Goal: Task Accomplishment & Management: Complete application form

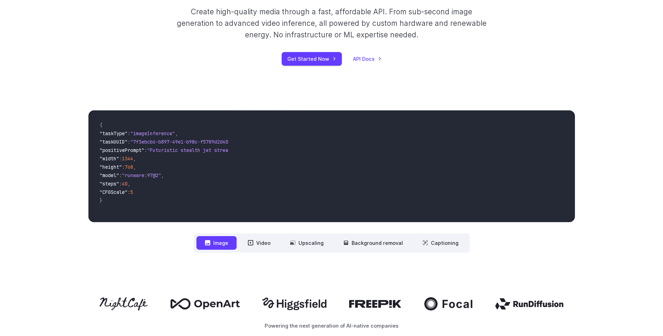
scroll to position [177, 0]
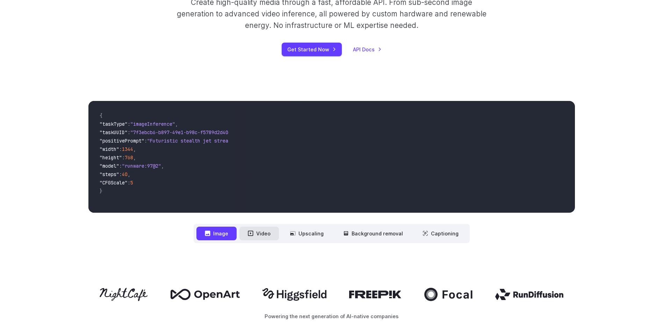
click at [272, 233] on button "Video" at bounding box center [258, 234] width 39 height 14
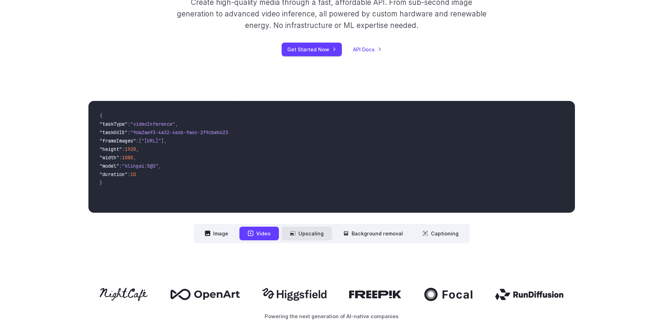
click at [316, 237] on button "Upscaling" at bounding box center [307, 234] width 50 height 14
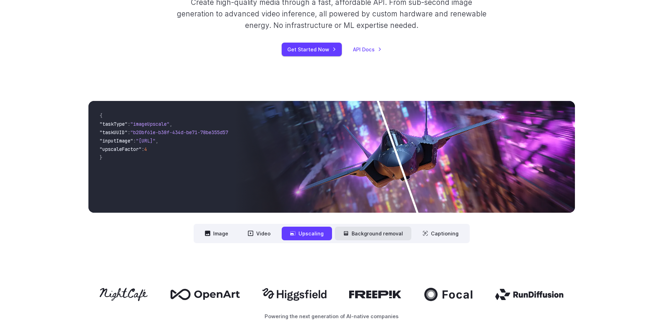
click at [371, 236] on button "Background removal" at bounding box center [373, 234] width 76 height 14
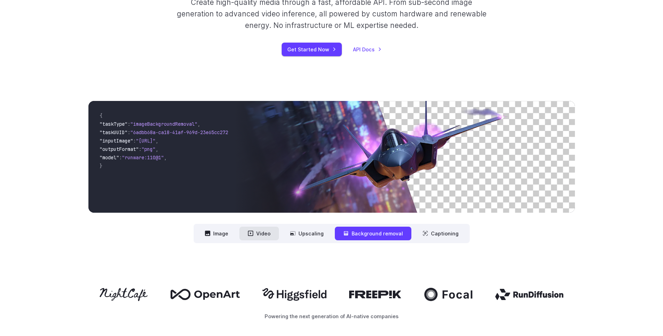
click at [267, 237] on button "Video" at bounding box center [258, 234] width 39 height 14
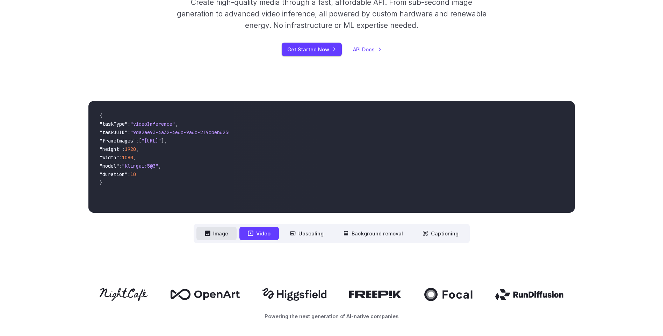
click at [227, 233] on button "Image" at bounding box center [216, 234] width 40 height 14
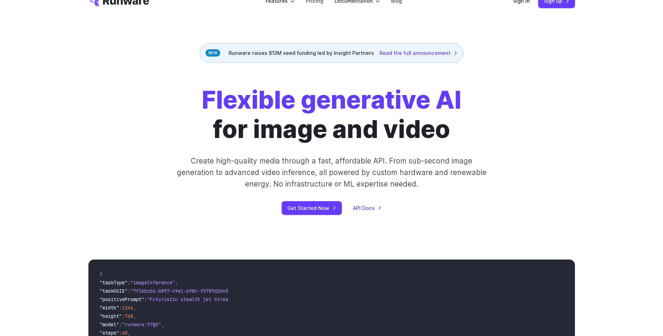
scroll to position [0, 0]
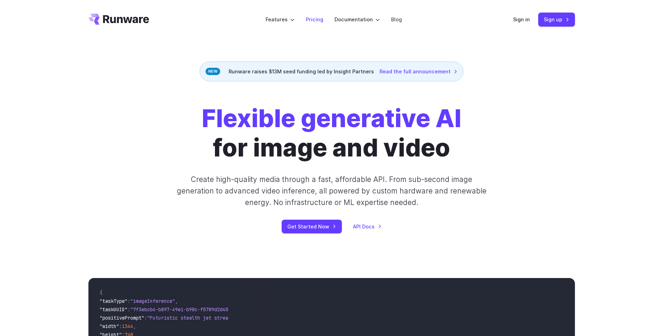
click at [315, 20] on link "Pricing" at bounding box center [314, 19] width 17 height 8
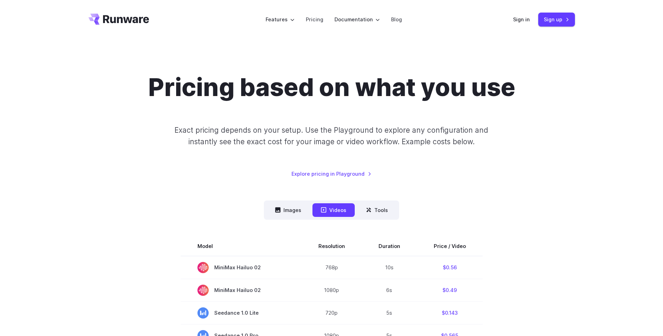
click at [338, 207] on button "Videos" at bounding box center [333, 210] width 42 height 14
click at [378, 212] on button "Tools" at bounding box center [376, 210] width 39 height 14
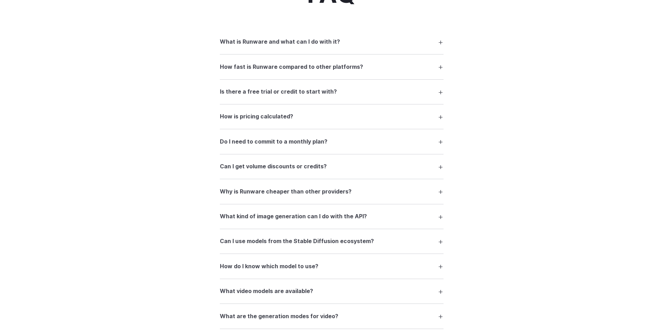
scroll to position [647, 0]
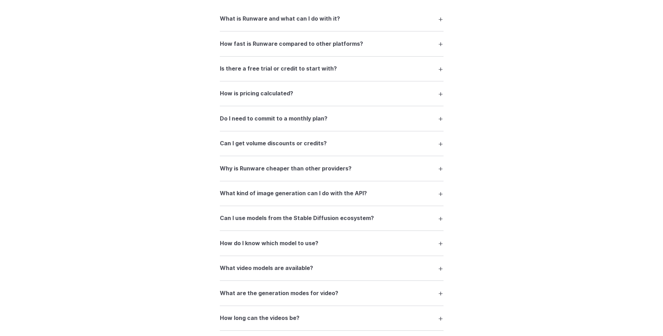
click at [290, 19] on h3 "What is Runware and what can I do with it?" at bounding box center [280, 18] width 120 height 9
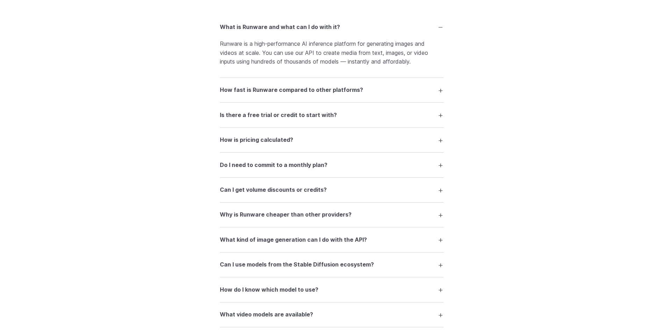
scroll to position [611, 0]
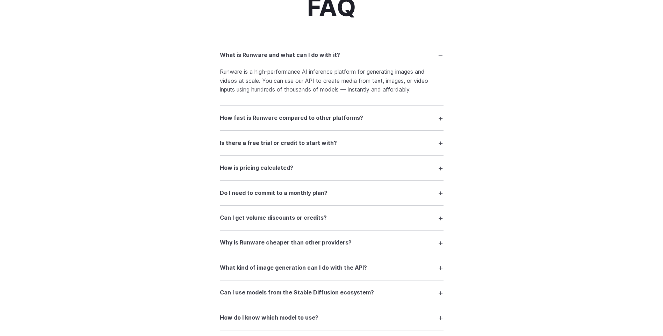
click at [305, 146] on h3 "Is there a free trial or credit to start with?" at bounding box center [278, 143] width 117 height 9
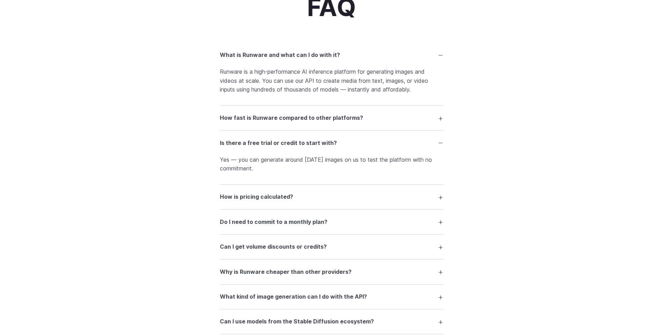
click at [280, 222] on h3 "Do I need to commit to a monthly plan?" at bounding box center [274, 222] width 108 height 9
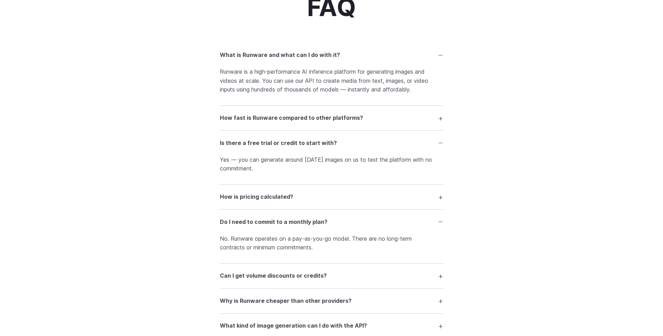
click at [269, 278] on h3 "Can I get volume discounts or credits?" at bounding box center [273, 275] width 107 height 9
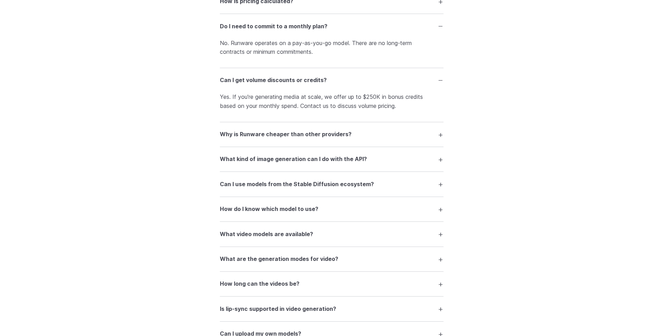
scroll to position [811, 0]
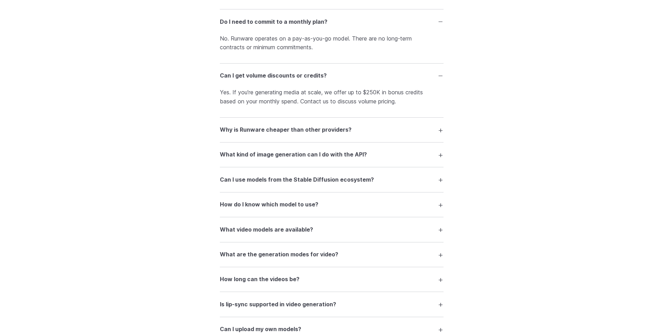
click at [327, 155] on h3 "What kind of image generation can I do with the API?" at bounding box center [293, 154] width 147 height 9
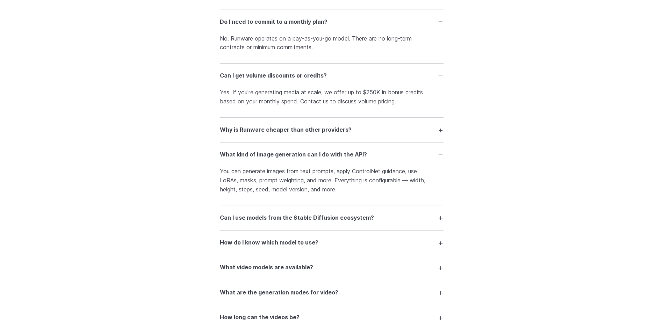
click at [257, 241] on h3 "How do I know which model to use?" at bounding box center [269, 242] width 99 height 9
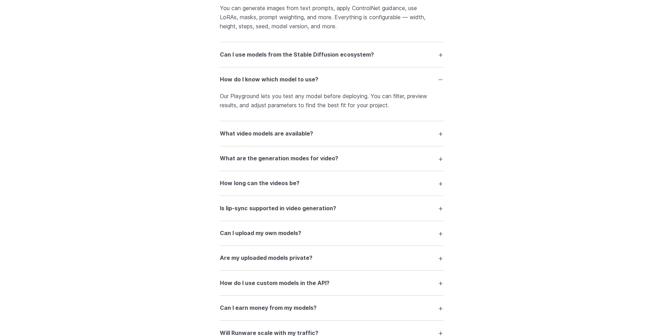
scroll to position [1002, 0]
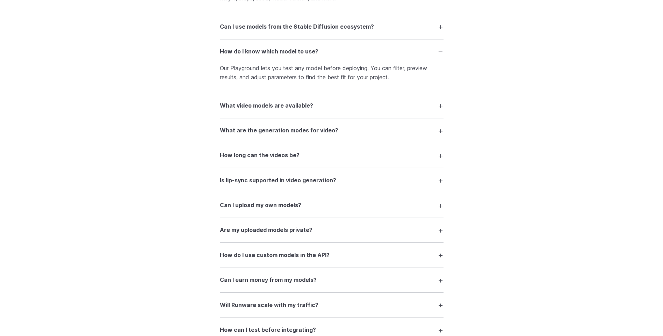
click at [290, 153] on h3 "How long can the videos be?" at bounding box center [260, 155] width 80 height 9
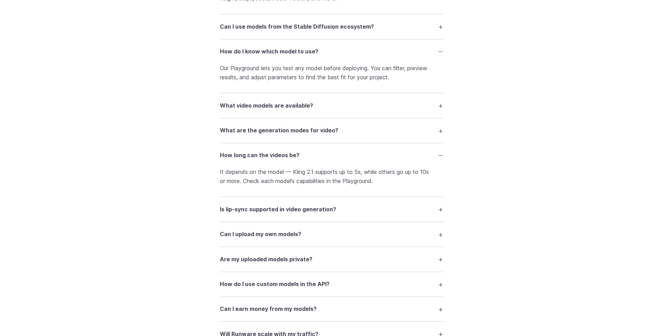
click at [236, 233] on h3 "Can I upload my own models?" at bounding box center [260, 234] width 81 height 9
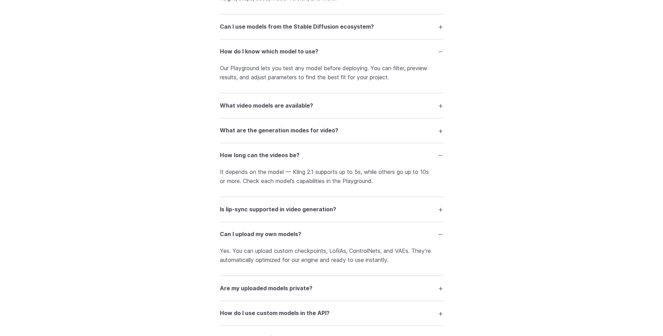
click at [248, 289] on h3 "Are my uploaded models private?" at bounding box center [266, 288] width 93 height 9
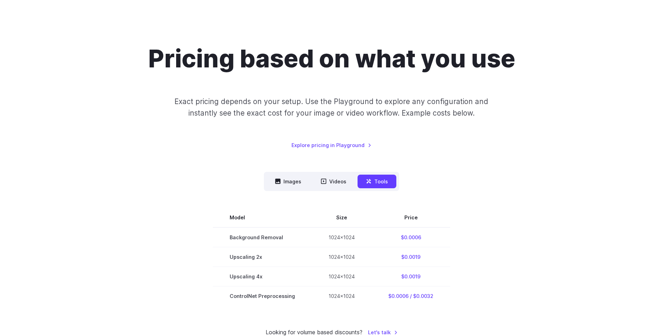
scroll to position [0, 0]
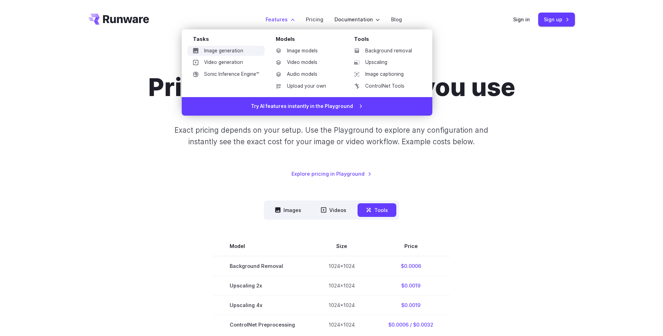
click at [231, 51] on link "Image generation" at bounding box center [225, 51] width 77 height 10
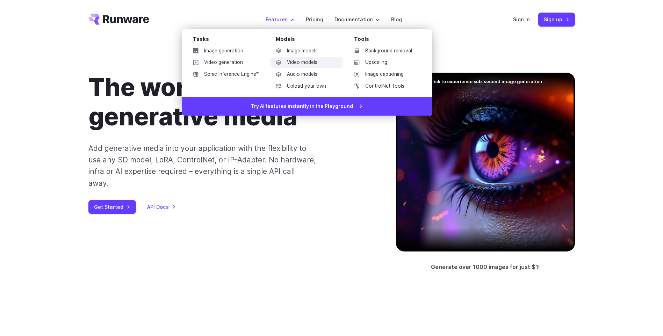
click at [295, 60] on link "Video models" at bounding box center [306, 62] width 73 height 10
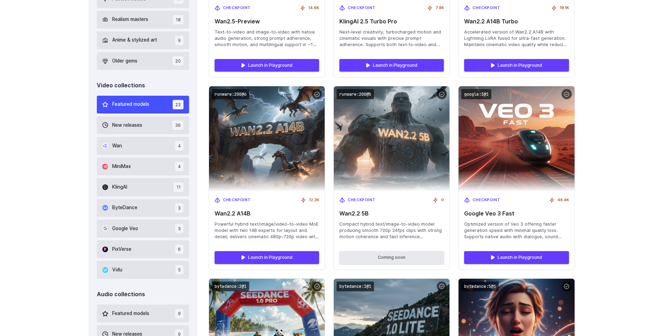
scroll to position [429, 0]
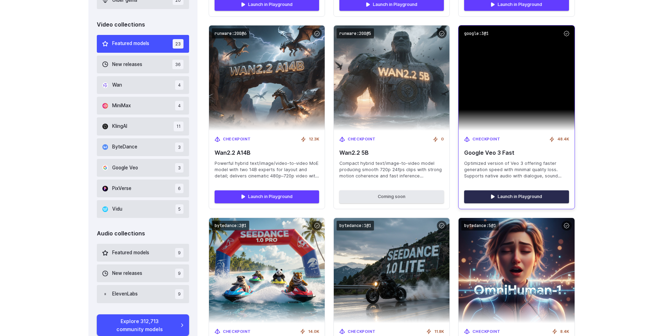
click at [518, 197] on link "Launch in Playground" at bounding box center [516, 196] width 104 height 13
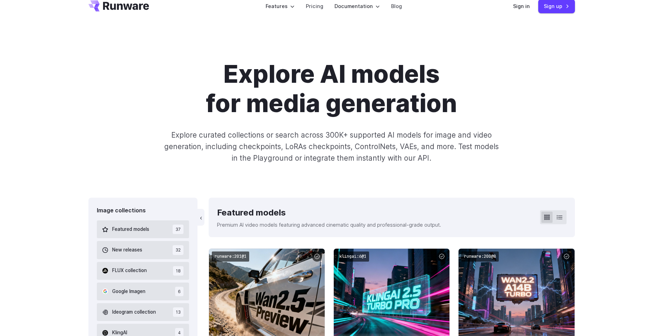
scroll to position [0, 0]
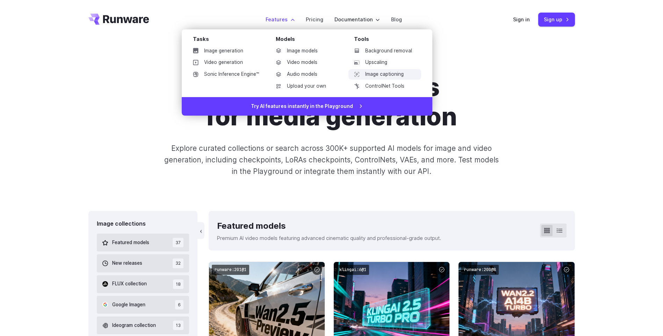
click at [374, 72] on link "Image captioning" at bounding box center [384, 74] width 73 height 10
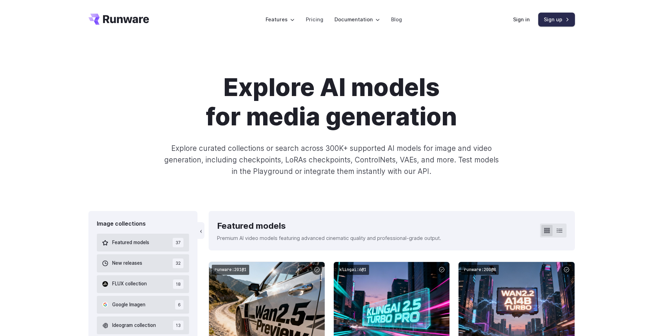
click at [559, 20] on link "Sign up" at bounding box center [556, 20] width 37 height 14
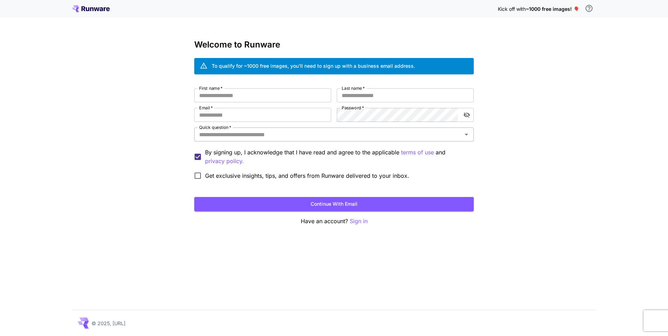
click at [465, 135] on icon "Open" at bounding box center [466, 134] width 8 height 8
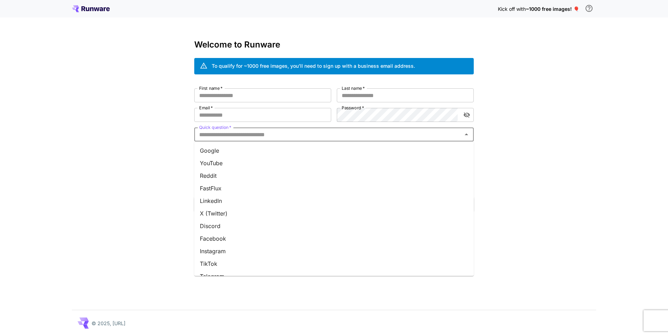
click at [245, 237] on li "Facebook" at bounding box center [333, 238] width 279 height 13
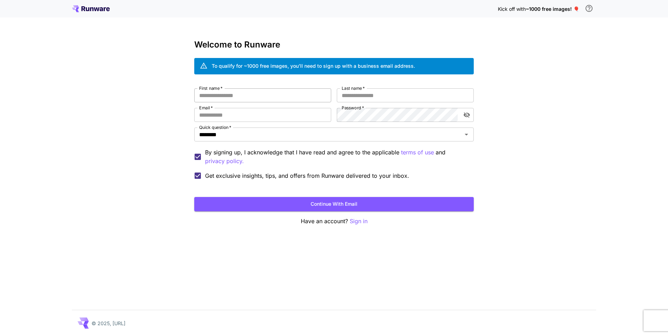
click at [228, 95] on input "First name   *" at bounding box center [262, 95] width 137 height 14
type input "****"
click at [345, 96] on input "Last name   *" at bounding box center [405, 95] width 137 height 14
type input "*********"
click at [242, 113] on input "Email   *" at bounding box center [262, 115] width 137 height 14
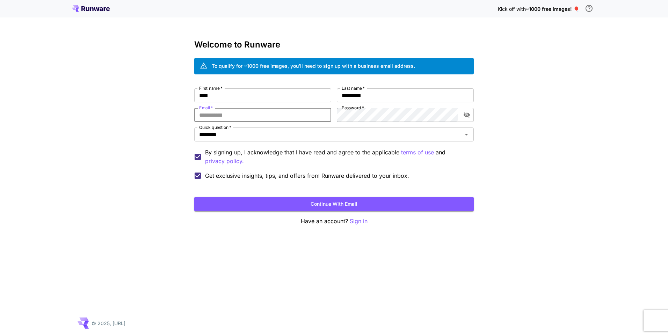
type input "**********"
click at [327, 204] on button "Continue with email" at bounding box center [333, 204] width 279 height 14
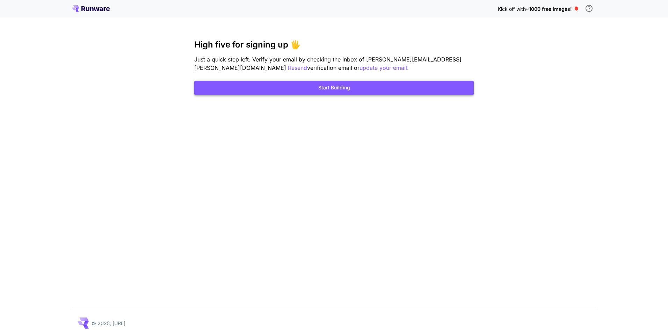
click at [348, 88] on button "Start Building" at bounding box center [333, 88] width 279 height 14
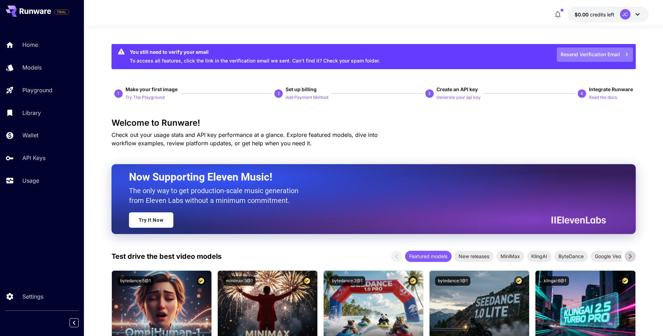
click at [578, 53] on button "Resend Verification Email" at bounding box center [594, 55] width 76 height 14
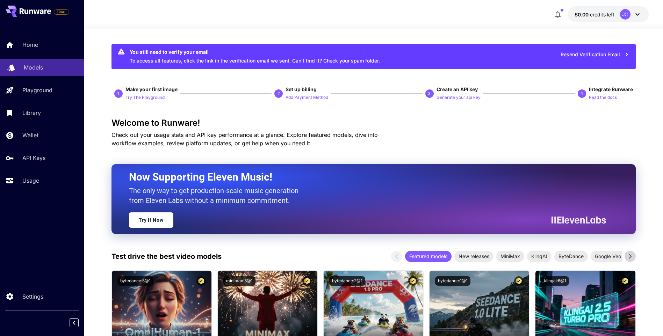
click at [30, 66] on p "Models" at bounding box center [33, 67] width 19 height 8
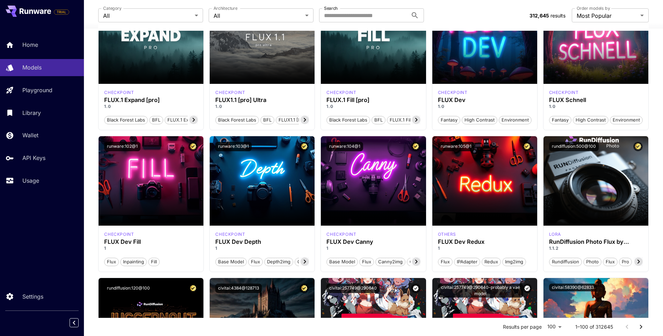
scroll to position [391, 0]
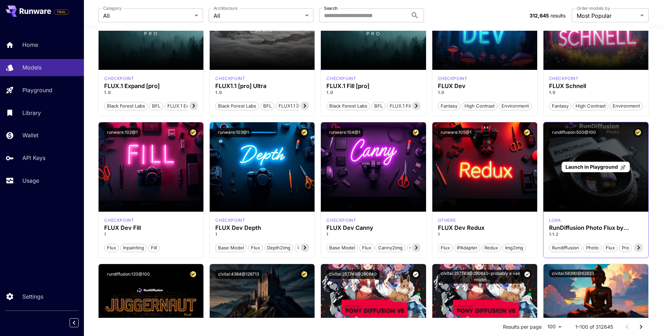
click at [606, 168] on span "Launch in Playground" at bounding box center [591, 167] width 52 height 6
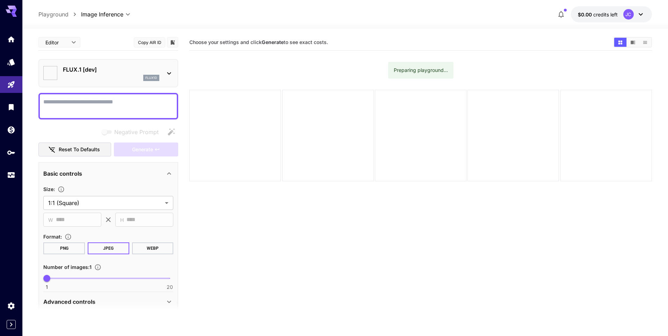
type input "**********"
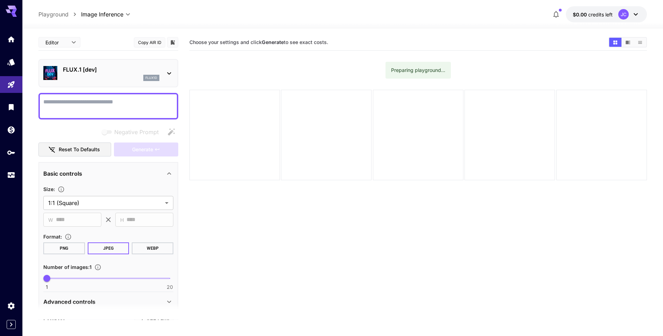
click at [7, 9] on icon at bounding box center [11, 9] width 11 height 7
click at [11, 8] on icon at bounding box center [11, 9] width 11 height 7
click at [10, 37] on icon "Home" at bounding box center [12, 37] width 8 height 8
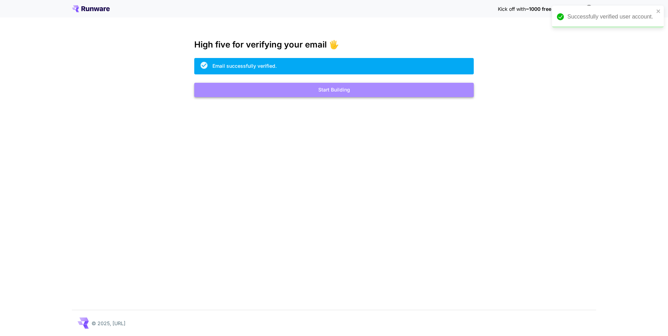
click at [342, 90] on button "Start Building" at bounding box center [333, 90] width 279 height 14
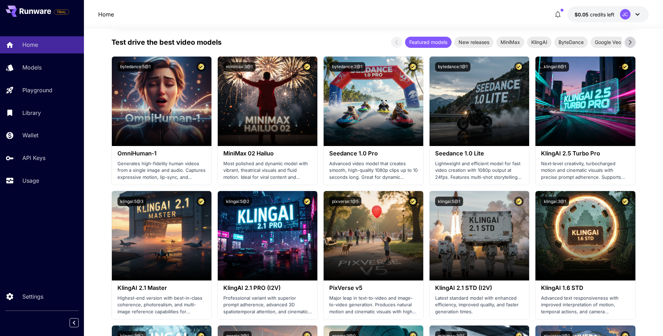
scroll to position [242, 0]
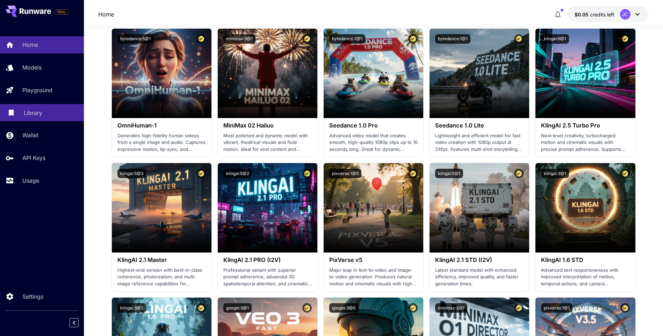
click at [38, 113] on p "Library" at bounding box center [33, 113] width 19 height 8
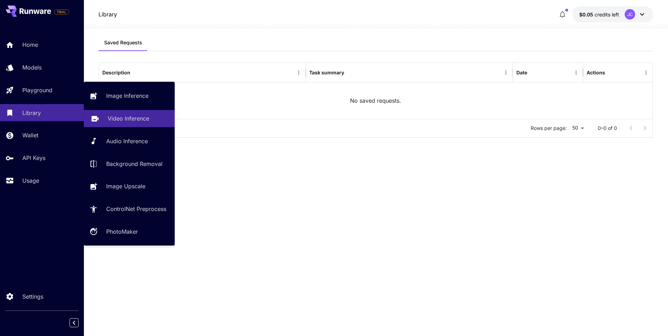
click at [131, 119] on p "Video Inference" at bounding box center [129, 118] width 42 height 8
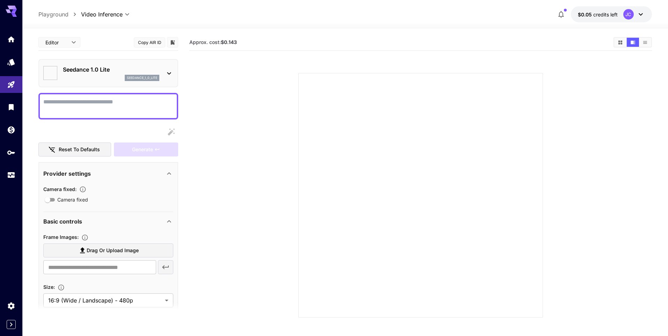
type input "*"
type input "**"
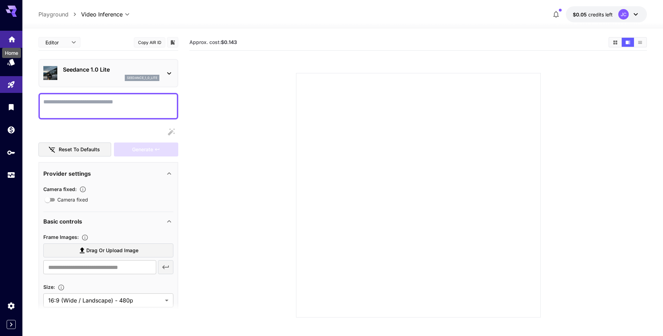
click at [10, 37] on icon "Home" at bounding box center [11, 37] width 7 height 6
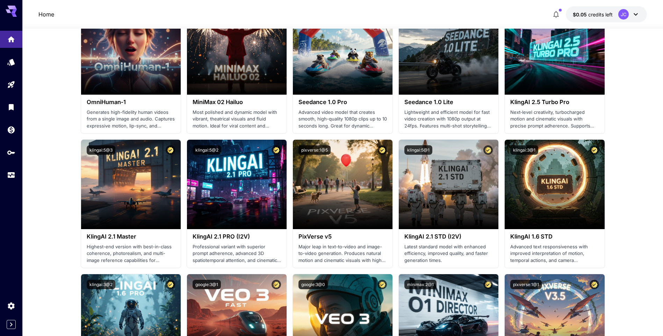
scroll to position [307, 0]
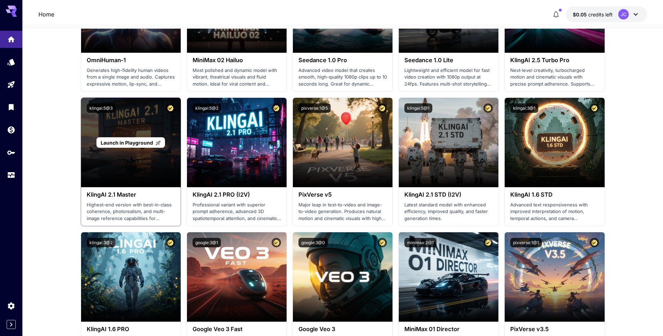
click at [122, 143] on span "Launch in Playground" at bounding box center [127, 143] width 52 height 6
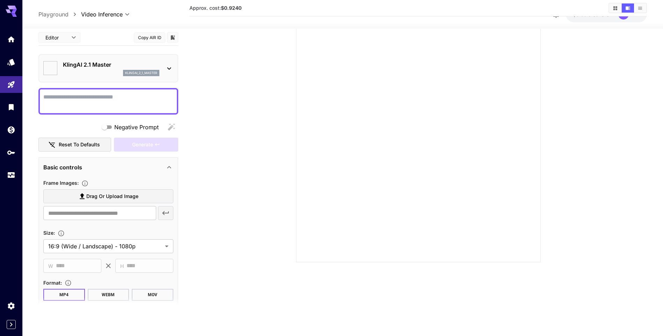
scroll to position [55, 0]
paste textarea "**********"
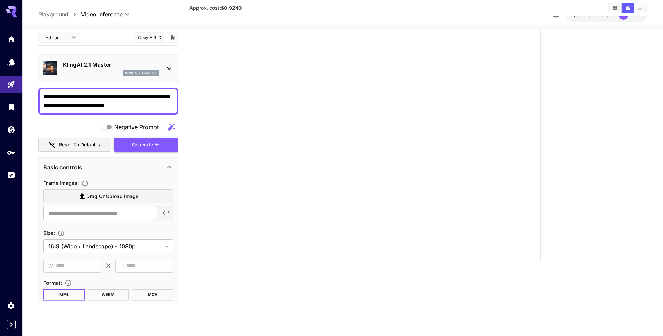
type textarea "**********"
click at [147, 145] on div "Generate" at bounding box center [146, 145] width 64 height 14
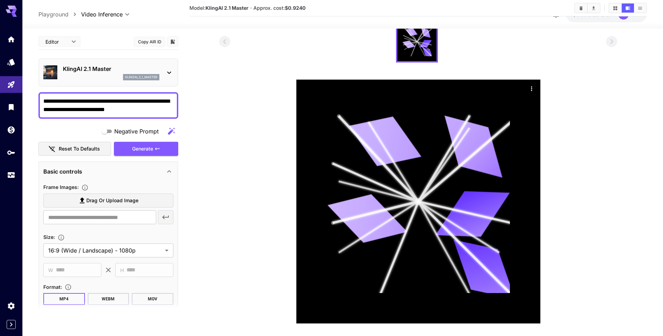
scroll to position [85, 0]
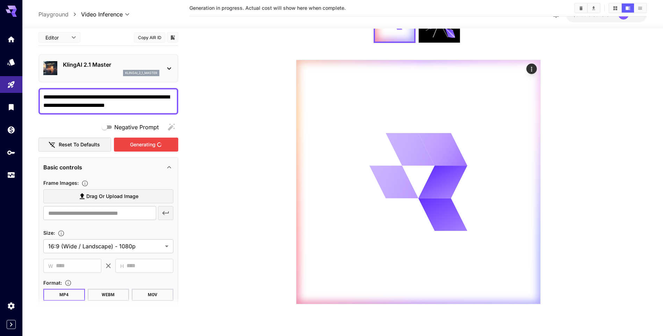
click at [141, 142] on div "Generating" at bounding box center [146, 145] width 64 height 14
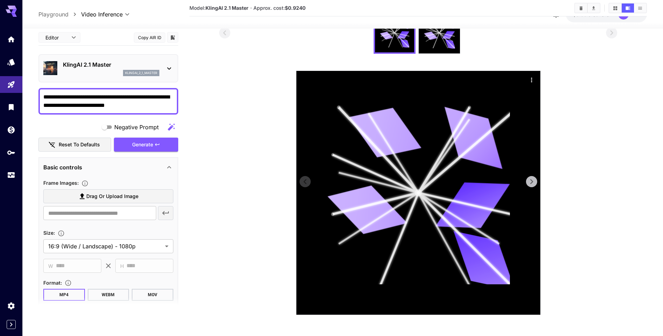
click at [424, 200] on icon at bounding box center [464, 239] width 93 height 93
click at [530, 181] on icon at bounding box center [531, 181] width 10 height 10
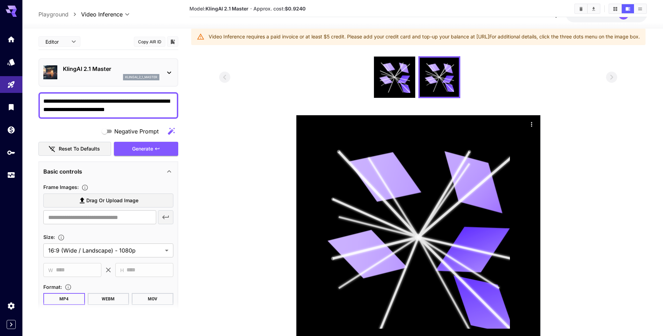
scroll to position [0, 0]
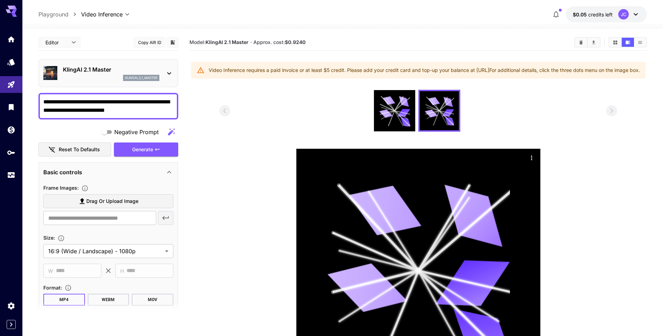
click at [637, 14] on icon at bounding box center [635, 14] width 4 height 2
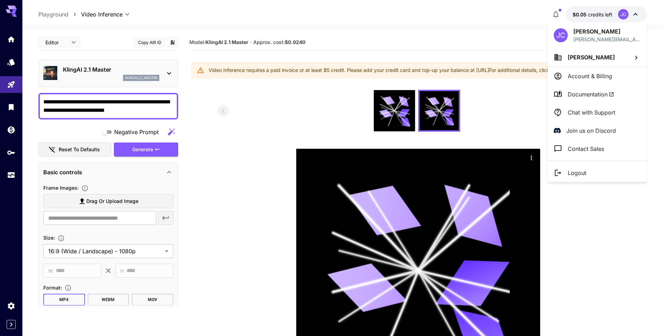
click at [486, 17] on div at bounding box center [334, 168] width 668 height 336
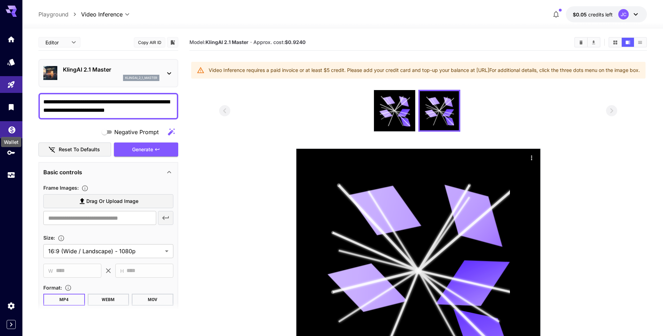
click at [12, 128] on icon "Wallet" at bounding box center [12, 128] width 8 height 8
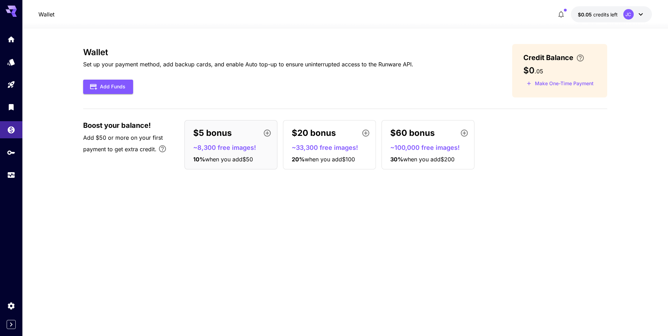
click at [240, 148] on p "~8,300 free images!" at bounding box center [233, 147] width 81 height 9
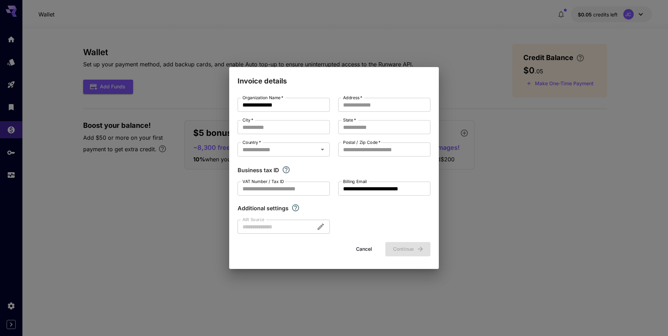
click at [408, 20] on div "**********" at bounding box center [334, 168] width 668 height 336
click at [360, 249] on button "Cancel" at bounding box center [363, 249] width 31 height 14
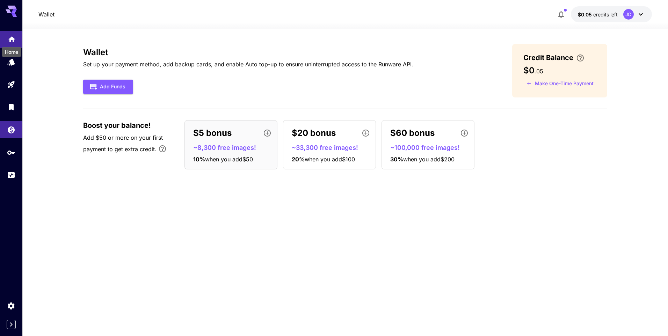
click at [10, 35] on icon "Home" at bounding box center [12, 37] width 8 height 8
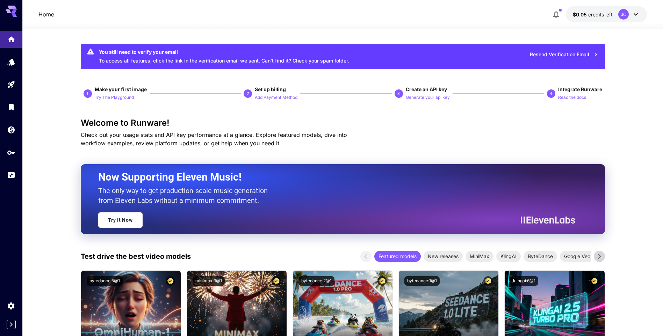
click at [635, 13] on icon at bounding box center [635, 14] width 8 height 8
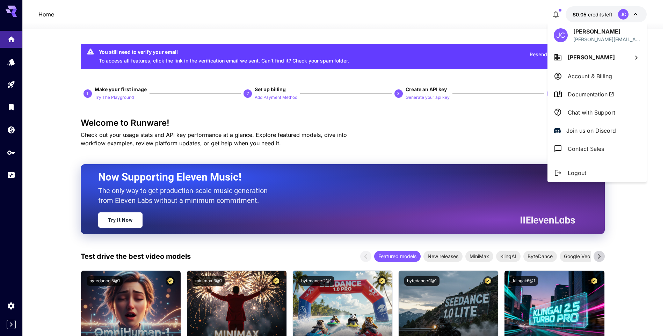
click at [50, 136] on div at bounding box center [334, 168] width 668 height 336
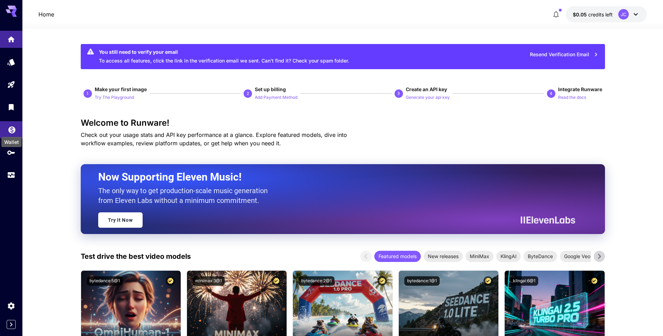
click at [12, 130] on icon "Wallet" at bounding box center [11, 127] width 7 height 7
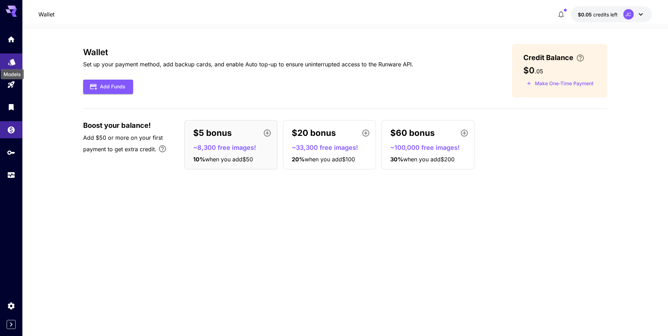
click at [10, 60] on icon "Models" at bounding box center [12, 60] width 8 height 8
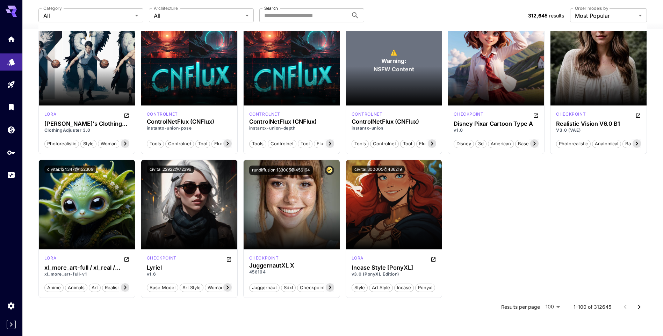
scroll to position [2241, 0]
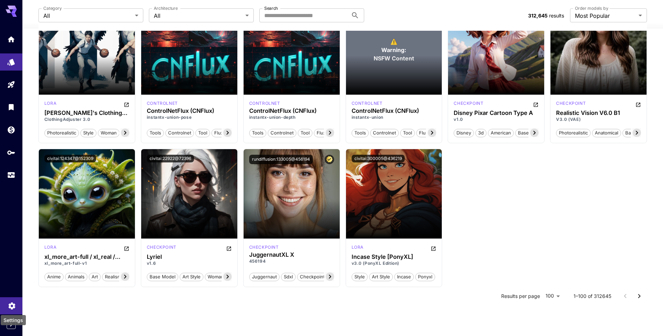
click at [11, 304] on icon "Settings" at bounding box center [12, 304] width 8 height 8
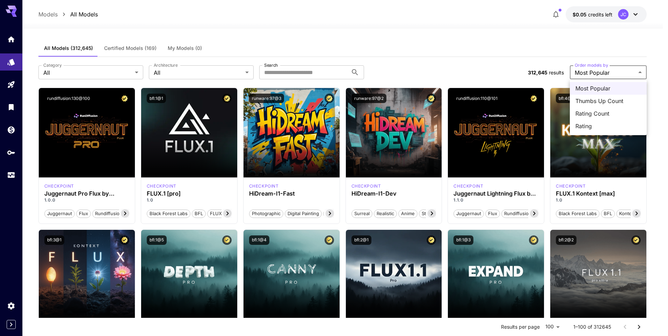
click at [411, 55] on div at bounding box center [334, 168] width 668 height 336
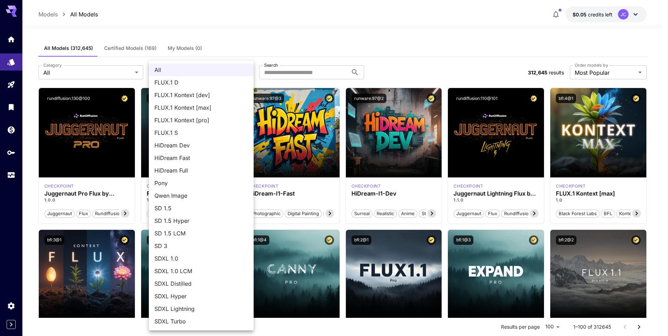
click at [249, 72] on li "All" at bounding box center [201, 70] width 105 height 13
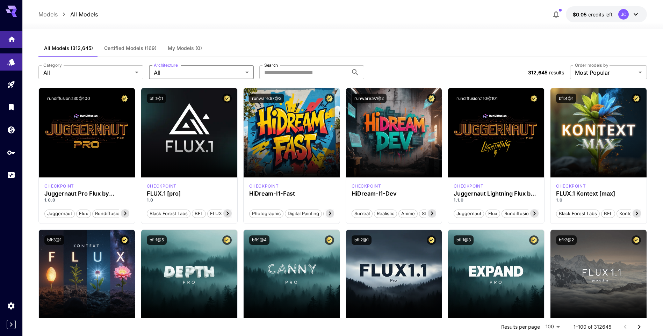
click at [9, 36] on icon "Home" at bounding box center [12, 37] width 8 height 8
